Goal: Communication & Community: Answer question/provide support

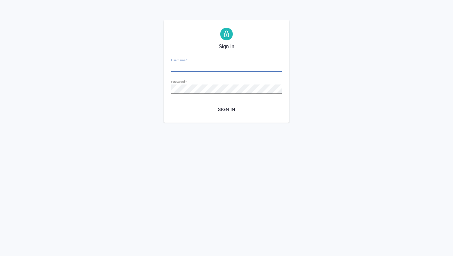
type input "[EMAIL_ADDRESS][DOMAIN_NAME]"
click at [225, 99] on form "Username   * [EMAIL_ADDRESS][DOMAIN_NAME] Password   * urlPath   * / Sign in" at bounding box center [226, 84] width 111 height 62
click at [226, 112] on span "Sign in" at bounding box center [226, 109] width 101 height 8
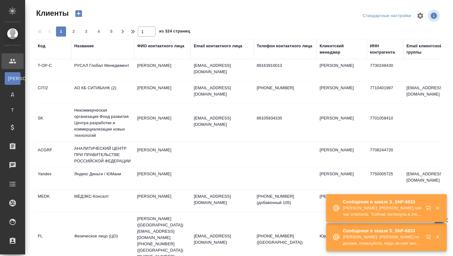
select select "RU"
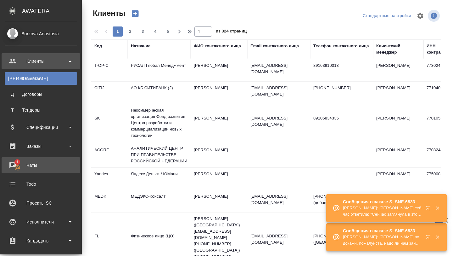
click at [35, 161] on div "Чаты" at bounding box center [41, 164] width 72 height 9
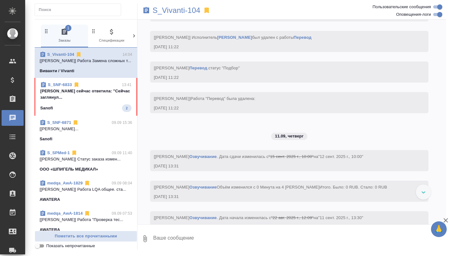
scroll to position [2147, 0]
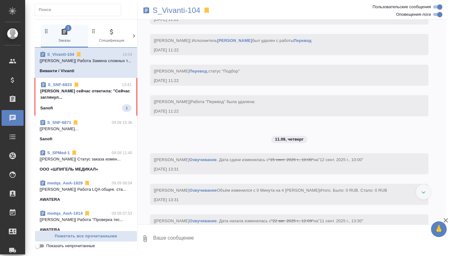
click at [114, 103] on span "S_SNF-6833 13:41 Полина сейчас ответила: "Сейчас заглянул... Sanofi 2" at bounding box center [85, 97] width 91 height 30
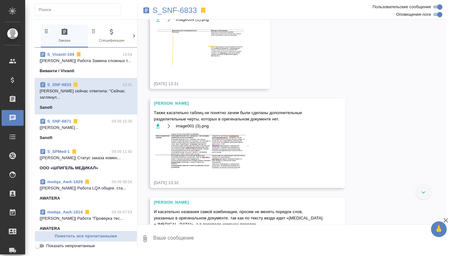
scroll to position [3275, 0]
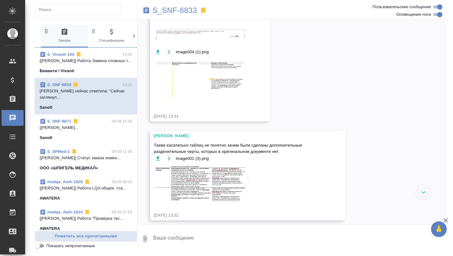
click at [190, 40] on img at bounding box center [201, 10] width 94 height 60
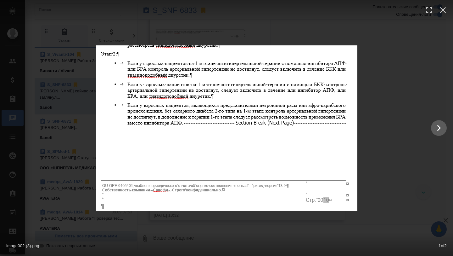
click at [196, 152] on img at bounding box center [227, 127] width 262 height 165
click at [276, 137] on img at bounding box center [227, 127] width 262 height 165
click at [385, 123] on div at bounding box center [226, 127] width 453 height 165
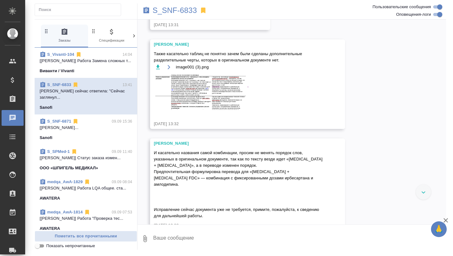
scroll to position [3370, 0]
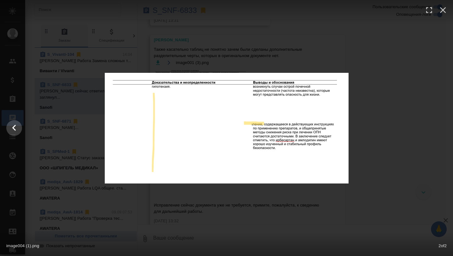
click at [229, 189] on div at bounding box center [0, 127] width 906 height 165
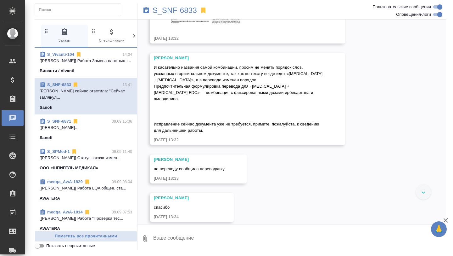
scroll to position [3458, 0]
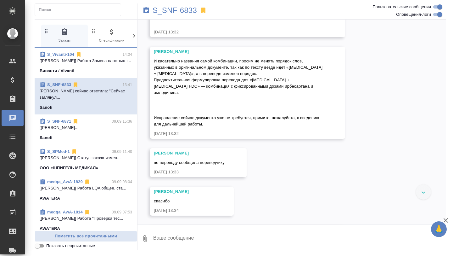
click at [187, 18] on img at bounding box center [201, 1] width 94 height 36
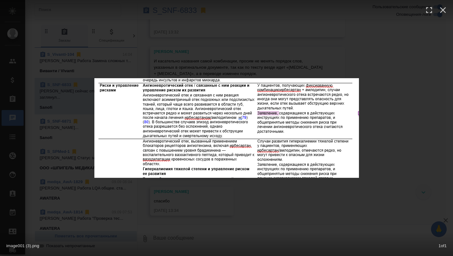
click at [178, 184] on div "image001 (3).png 1 of 1" at bounding box center [226, 128] width 453 height 256
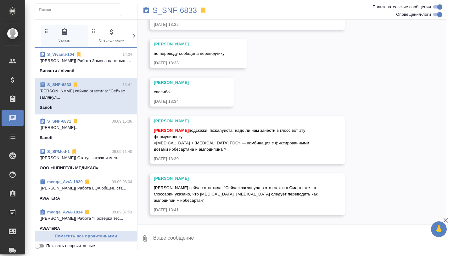
scroll to position [3717, 0]
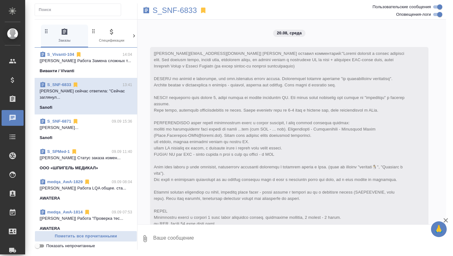
scroll to position [3717, 0]
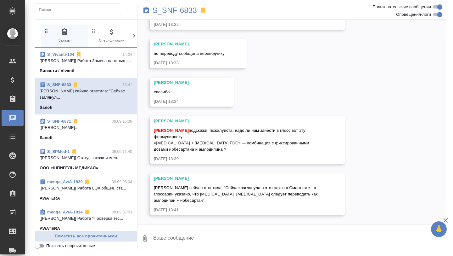
click at [185, 144] on span "Борзова Анастасия подскажи, пожалуйста, надо ли нам занести в глосс вот эту фор…" at bounding box center [232, 140] width 156 height 24
copy span "amlodipine"
click at [166, 143] on span "Борзова Анастасия подскажи, пожалуйста, надо ли нам занести в глосс вот эту фор…" at bounding box center [232, 140] width 156 height 24
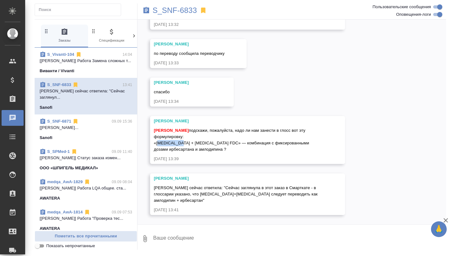
copy span "irbesartan"
click at [186, 10] on p "S_SNF-6833" at bounding box center [175, 10] width 44 height 6
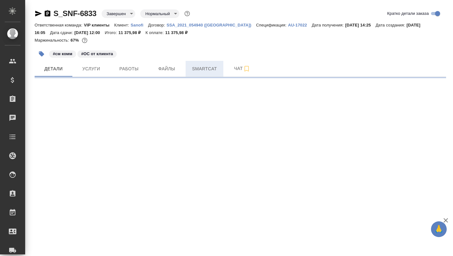
select select "RU"
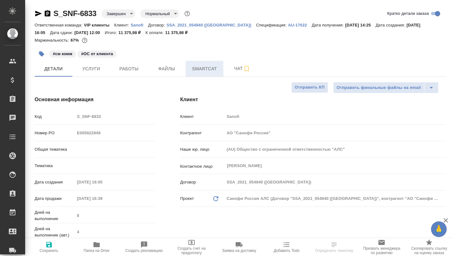
type textarea "x"
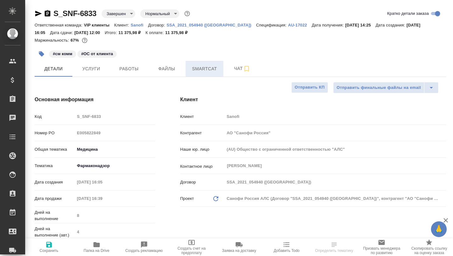
type textarea "x"
type input "[PERSON_NAME]"
type input "Комаров Роман"
click at [205, 69] on span "Smartcat" at bounding box center [204, 69] width 30 height 8
type textarea "x"
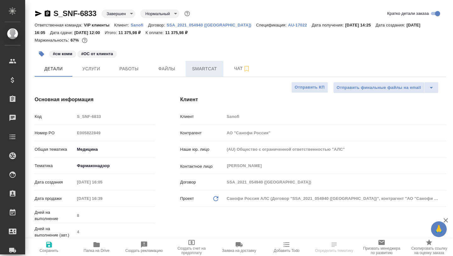
type textarea "x"
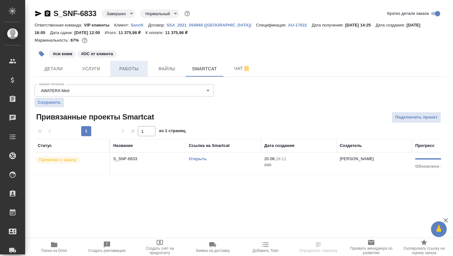
click at [133, 65] on span "Работы" at bounding box center [129, 69] width 30 height 8
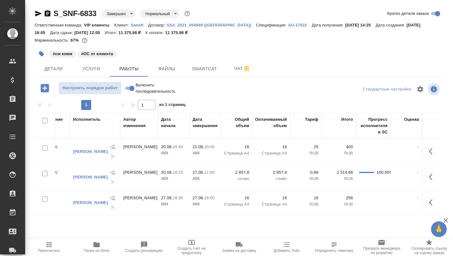
scroll to position [0, 256]
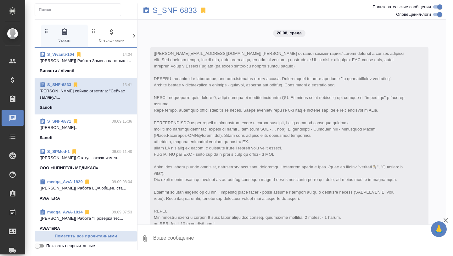
scroll to position [3717, 0]
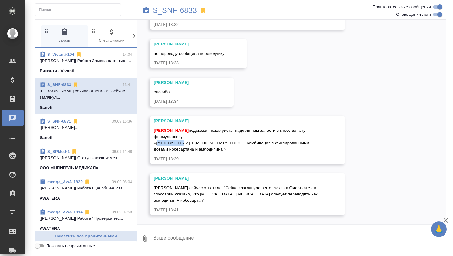
click at [180, 244] on textarea at bounding box center [300, 238] width 294 height 21
type textarea "E"
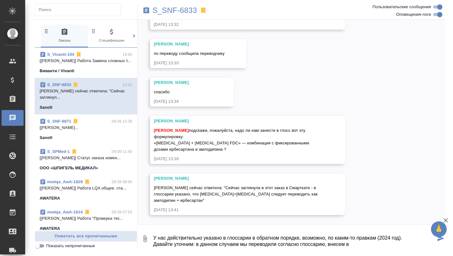
type textarea "У нас действительно указано в глоссарии в обратном порядке, возможно, по каким-…"
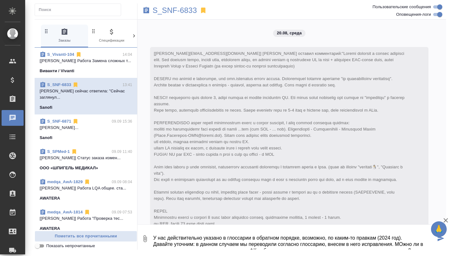
scroll to position [10, 0]
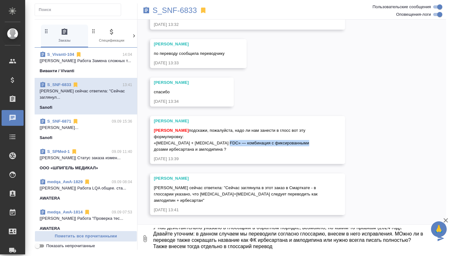
drag, startPoint x: 219, startPoint y: 142, endPoint x: 298, endPoint y: 141, distance: 79.3
click at [298, 141] on span "[PERSON_NAME] подскажи, пожалуйста, надо ли нам занести в глосс вот эту формули…" at bounding box center [232, 140] width 156 height 24
copy span "комбинация с фиксированными дозами"
click at [281, 244] on textarea "У нас действительно указано в глоссарии в обратном порядке, возможно, по каким-…" at bounding box center [294, 238] width 283 height 21
paste textarea "комбинация с фиксированными дозами"
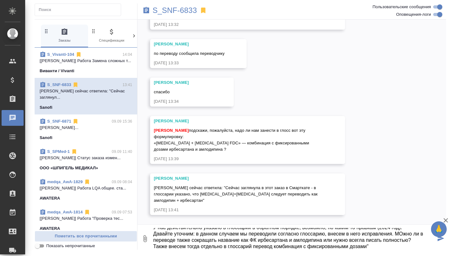
click at [278, 247] on textarea "У нас действительно указано в глоссарии в обратном порядке, возможно, по каким-…" at bounding box center [294, 238] width 283 height 21
click at [379, 246] on textarea "У нас действительно указано в глоссарии в обратном порядке, возможно, по каким-…" at bounding box center [294, 238] width 283 height 21
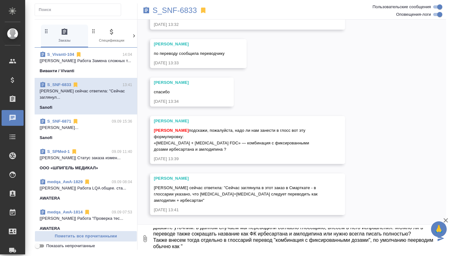
paste textarea "фиксированная комбинация"
click at [369, 237] on textarea "У нас действительно указано в глоссарии в обратном порядке, возможно, по каким-…" at bounding box center [294, 238] width 283 height 21
click at [369, 234] on textarea "У нас действительно указано в глоссарии в обратном порядке, возможно, по каким-…" at bounding box center [294, 238] width 283 height 21
click at [239, 229] on textarea "У нас действительно указано в глоссарии в обратном порядке, возможно, по каким-…" at bounding box center [294, 238] width 283 height 21
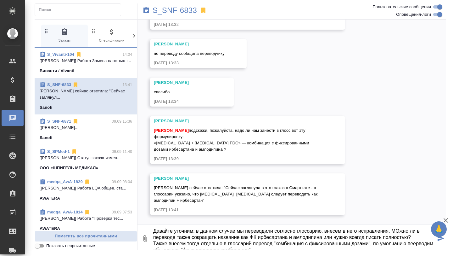
click at [290, 246] on textarea "У нас действительно указано в глоссарии в обратном порядке, возможно, по каким-…" at bounding box center [294, 238] width 283 height 21
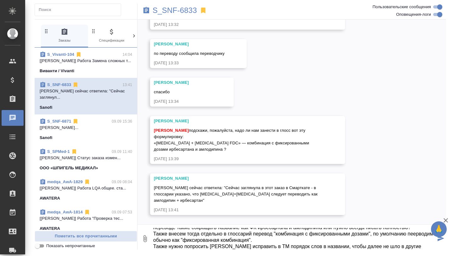
click at [161, 241] on textarea "У нас действительно указано в глоссарии в обратном порядке, возможно, по каким-…" at bounding box center [294, 238] width 283 height 21
click at [226, 239] on textarea "У нас действительно указано в глоссарии в обратном порядке, возможно, по каким-…" at bounding box center [294, 238] width 283 height 21
click at [200, 234] on textarea "У нас действительно указано в глоссарии в обратном порядке, возможно, по каким-…" at bounding box center [294, 238] width 283 height 21
click at [193, 235] on textarea "У нас действительно указано в глоссарии в обратном порядке, возможно, по каким-…" at bounding box center [294, 238] width 283 height 21
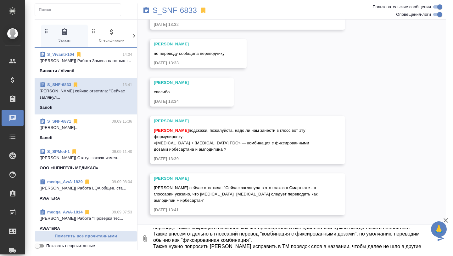
click at [399, 233] on textarea "У нас действительно указано в глоссарии в обратном порядке, возможно, по каким-…" at bounding box center [294, 238] width 283 height 21
click at [262, 234] on textarea "У нас действительно указано в глоссарии в обратном порядке, возможно, по каким-…" at bounding box center [294, 238] width 283 height 21
paste textarea "fixed dose combination"
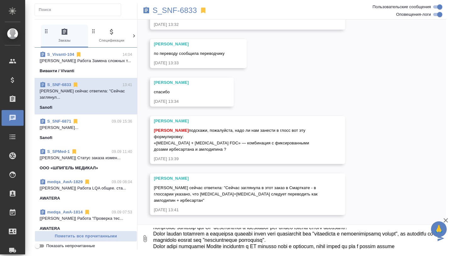
click at [324, 242] on textarea at bounding box center [294, 238] width 283 height 21
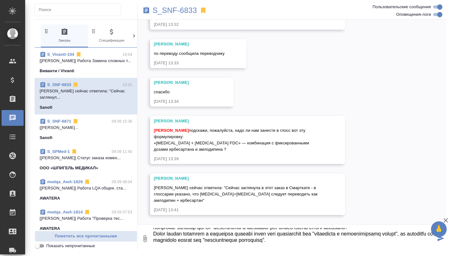
scroll to position [29, 0]
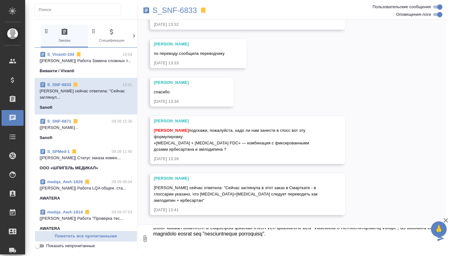
type textarea "У нас действительно указано в глоссарии в обратном порядке, возможно, по каким-…"
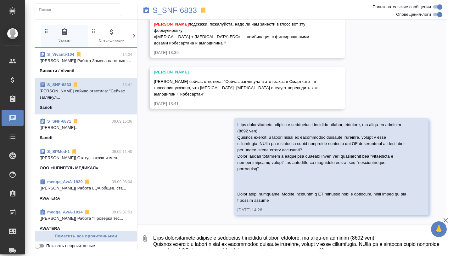
scroll to position [3824, 0]
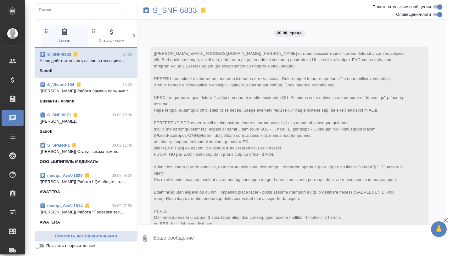
scroll to position [3824, 0]
